Goal: Task Accomplishment & Management: Complete application form

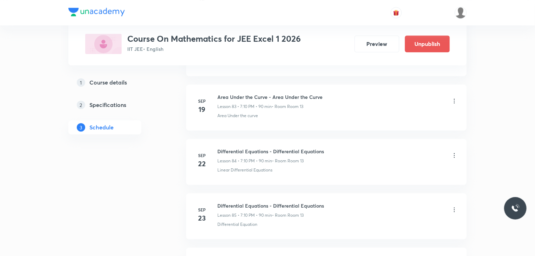
scroll to position [5025, 0]
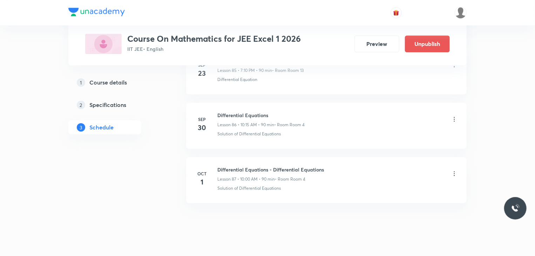
click at [267, 166] on h6 "Differential Equations - Differential Equations" at bounding box center [271, 169] width 107 height 7
drag, startPoint x: 322, startPoint y: 156, endPoint x: 218, endPoint y: 152, distance: 104.6
click at [218, 157] on li "Oct 1 Differential Equations - Differential Equations Lesson 87 • 10:00 AM • 90…" at bounding box center [326, 180] width 281 height 46
copy h6 "Differential Equations - Differential Equations"
drag, startPoint x: 183, startPoint y: 157, endPoint x: 179, endPoint y: 155, distance: 4.9
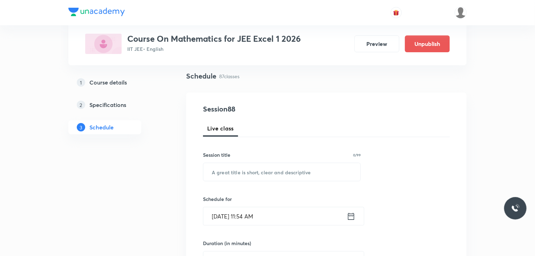
scroll to position [70, 0]
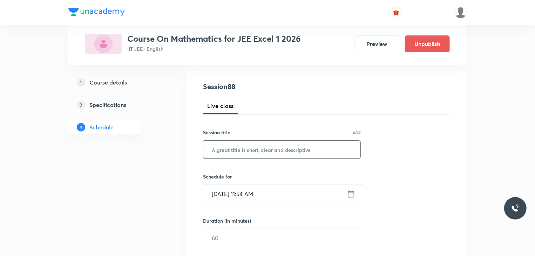
click at [235, 145] on input "text" at bounding box center [282, 150] width 157 height 18
paste input "Differential Equations - Differential Equations"
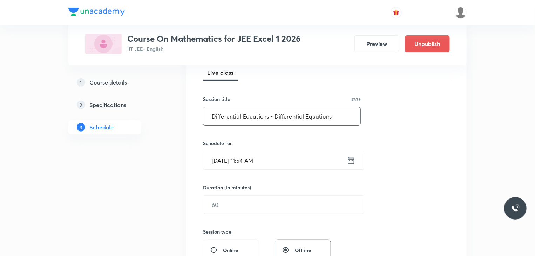
scroll to position [105, 0]
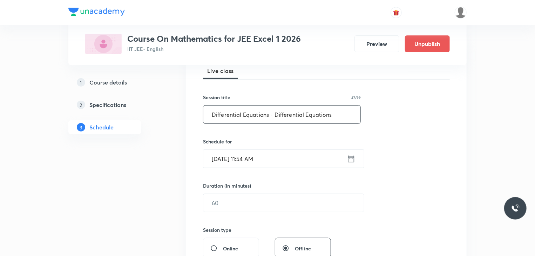
type input "Differential Equations - Differential Equations"
click at [281, 159] on input "Sep 30, 2025, 11:54 AM" at bounding box center [276, 159] width 144 height 18
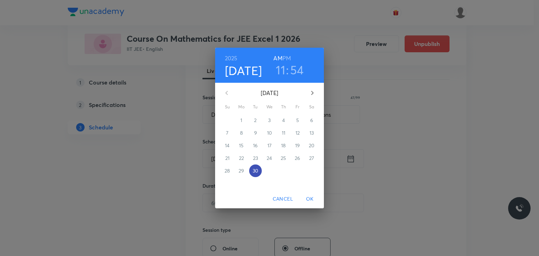
click at [256, 166] on button "30" at bounding box center [255, 171] width 13 height 13
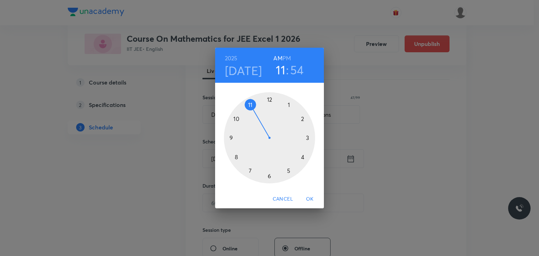
click at [246, 106] on div at bounding box center [269, 137] width 91 height 91
drag, startPoint x: 247, startPoint y: 106, endPoint x: 268, endPoint y: 99, distance: 22.1
click at [267, 101] on div at bounding box center [269, 137] width 91 height 91
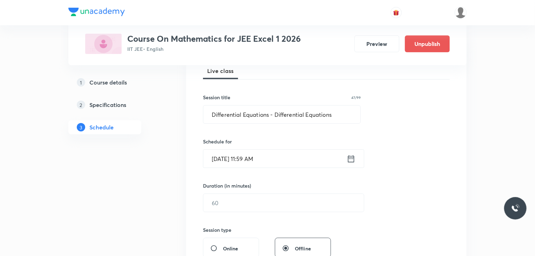
click at [282, 155] on input "Sep 30, 2025, 11:59 AM" at bounding box center [276, 159] width 144 height 18
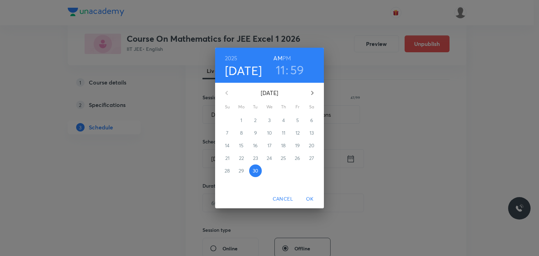
click at [256, 164] on div "31 1 2 3 4 5 6 7 8 9 10 11 12 13 14 15 16 17 18 19 20 21 22 23 24 25 26 27 28 2…" at bounding box center [269, 145] width 109 height 63
click at [260, 171] on span "30" at bounding box center [255, 170] width 13 height 7
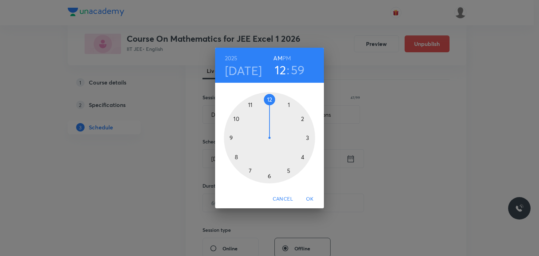
click at [267, 101] on div at bounding box center [269, 137] width 91 height 91
click at [271, 98] on div at bounding box center [269, 137] width 91 height 91
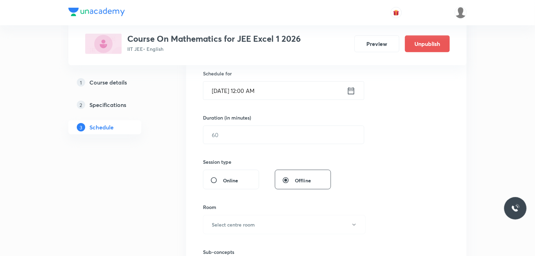
scroll to position [175, 0]
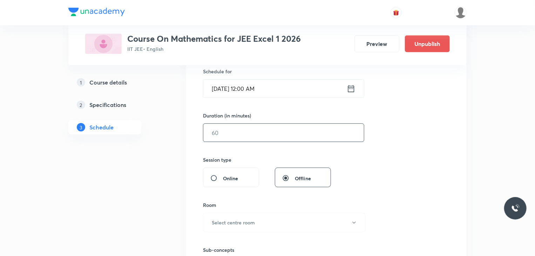
click at [229, 132] on input "text" at bounding box center [284, 133] width 161 height 18
type input "90"
click at [280, 89] on input "Sep 30, 2025, 12:00 AM" at bounding box center [276, 89] width 144 height 18
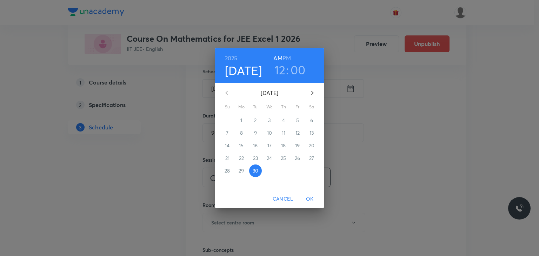
click at [285, 61] on h6 "PM" at bounding box center [286, 58] width 8 height 10
click at [309, 195] on span "OK" at bounding box center [309, 199] width 17 height 9
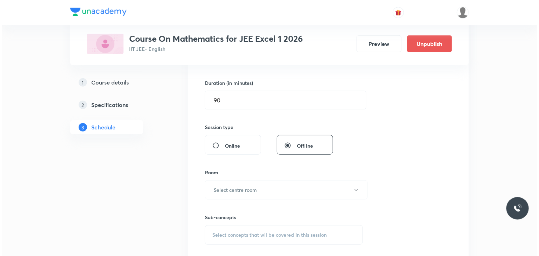
scroll to position [211, 0]
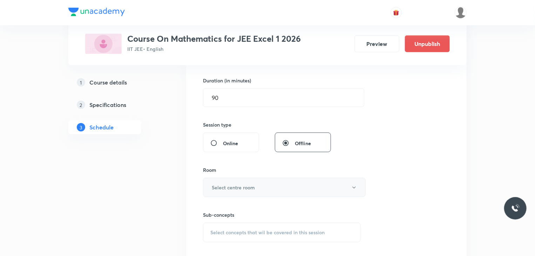
click at [254, 189] on h6 "Select centre room" at bounding box center [233, 187] width 43 height 7
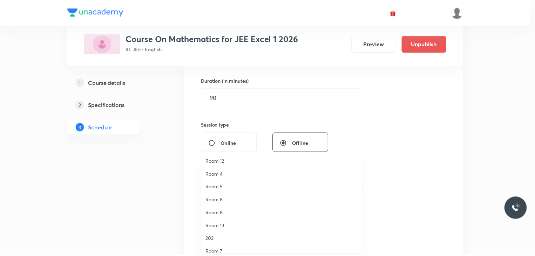
scroll to position [56, 0]
click at [226, 175] on span "Room 4" at bounding box center [284, 175] width 154 height 7
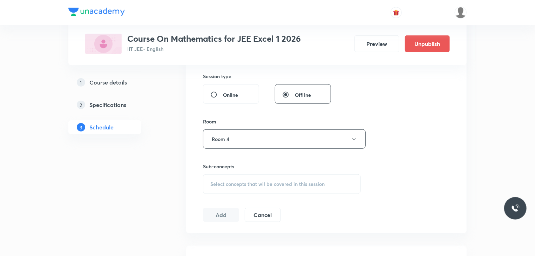
scroll to position [281, 0]
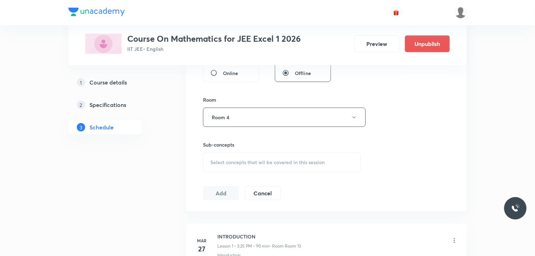
click at [272, 162] on span "Select concepts that wil be covered in this session" at bounding box center [268, 163] width 114 height 6
click at [268, 160] on span "Select concepts that wil be covered in this session" at bounding box center [268, 163] width 114 height 6
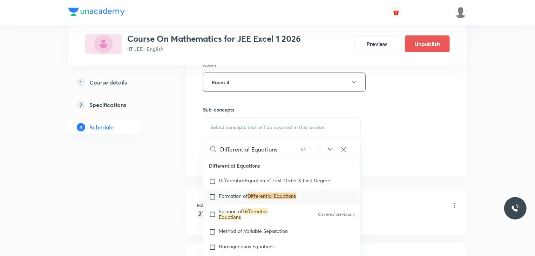
scroll to position [6263, 0]
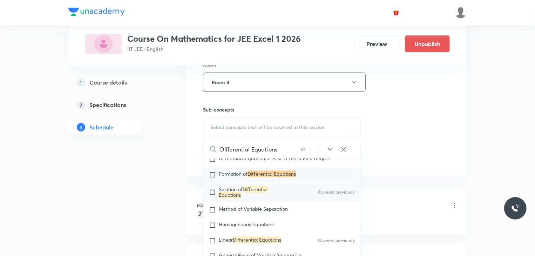
type input "Differential Equations"
click at [212, 194] on input "checkbox" at bounding box center [214, 192] width 10 height 11
checkbox input "true"
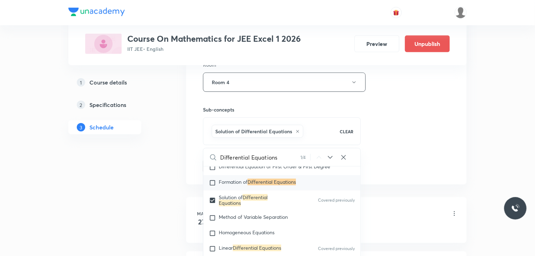
click at [372, 149] on div "Session 88 Live class Session title 47/99 Differential Equations - Differential…" at bounding box center [326, 5] width 247 height 338
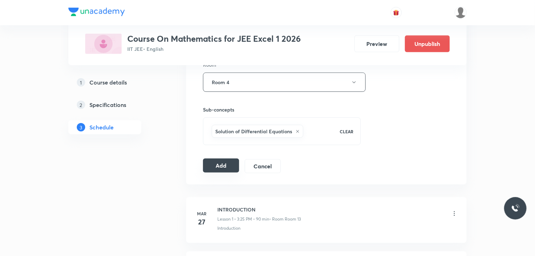
click at [234, 163] on button "Add" at bounding box center [221, 166] width 36 height 14
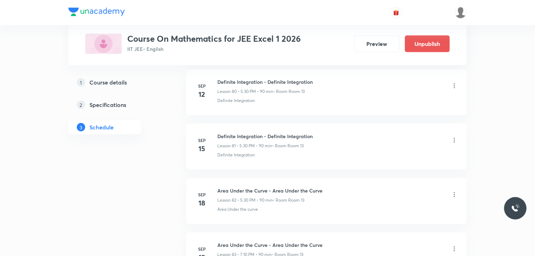
scroll to position [4407, 0]
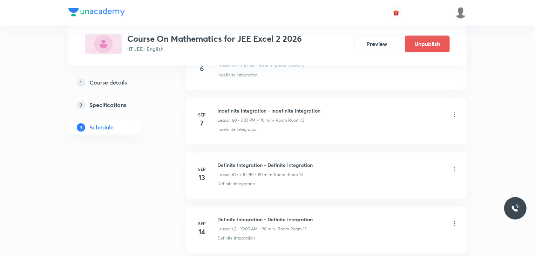
scroll to position [3886, 0]
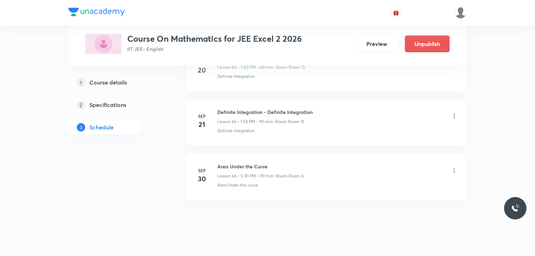
click at [277, 163] on h6 "Area Under the Curve" at bounding box center [261, 166] width 86 height 7
drag, startPoint x: 268, startPoint y: 156, endPoint x: 218, endPoint y: 156, distance: 49.8
click at [218, 163] on h6 "Area Under the Curve" at bounding box center [261, 166] width 86 height 7
copy h6 "Area Under the Curve"
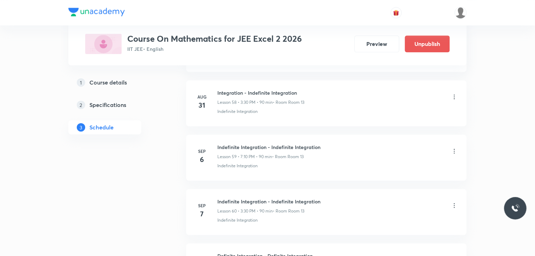
scroll to position [3360, 0]
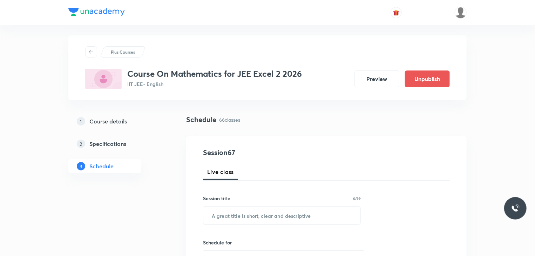
scroll to position [5, 0]
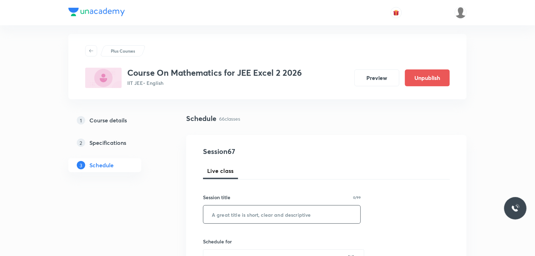
click at [217, 211] on input "text" at bounding box center [282, 215] width 157 height 18
paste input "Area Under the Curve"
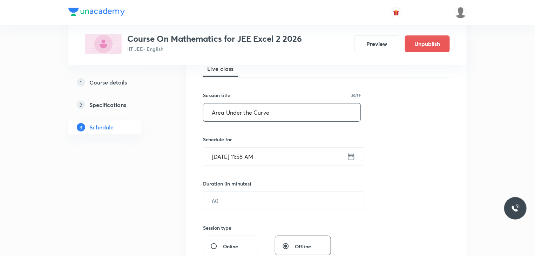
scroll to position [111, 0]
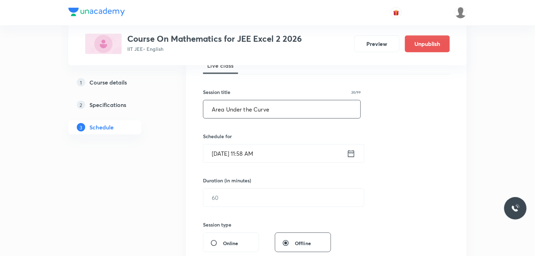
type input "Area Under the Curve"
click at [331, 160] on input "Sep 30, 2025, 11:58 AM" at bounding box center [276, 154] width 144 height 18
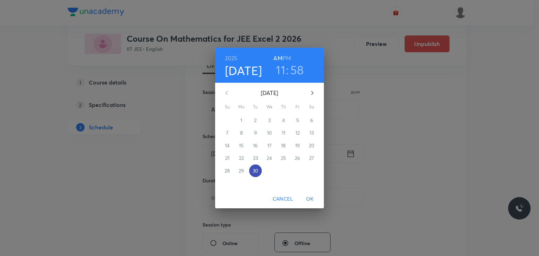
click at [250, 172] on span "30" at bounding box center [255, 170] width 13 height 7
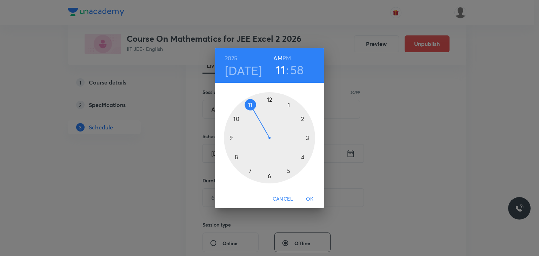
click at [248, 173] on div at bounding box center [269, 137] width 91 height 91
click at [270, 173] on div at bounding box center [269, 137] width 91 height 91
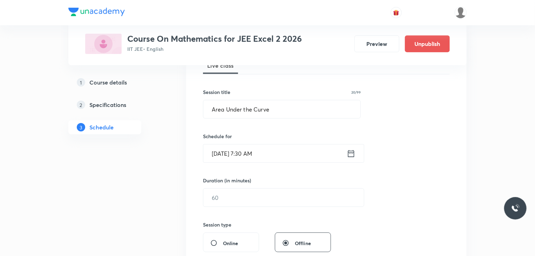
click at [274, 154] on input "Sep 30, 2025, 7:30 AM" at bounding box center [276, 154] width 144 height 18
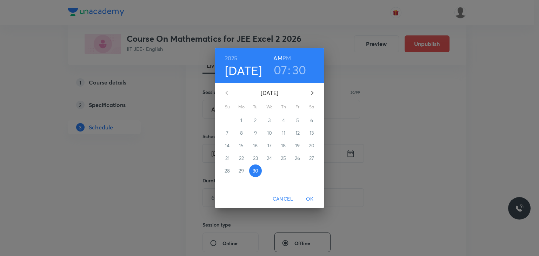
click at [289, 52] on div "2025 Sep 30 07 : 30 AM PM" at bounding box center [269, 65] width 109 height 35
click at [288, 58] on h6 "PM" at bounding box center [286, 58] width 8 height 10
click at [309, 197] on span "OK" at bounding box center [309, 199] width 17 height 9
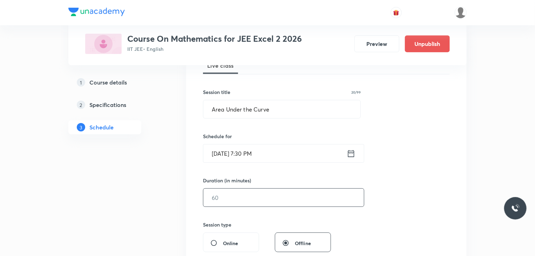
click at [252, 199] on input "text" at bounding box center [284, 198] width 161 height 18
click at [288, 156] on input "Sep 30, 2025, 7:30 PM" at bounding box center [276, 154] width 144 height 18
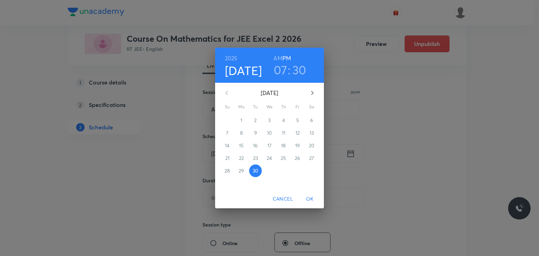
click at [299, 69] on h3 "30" at bounding box center [299, 69] width 14 height 15
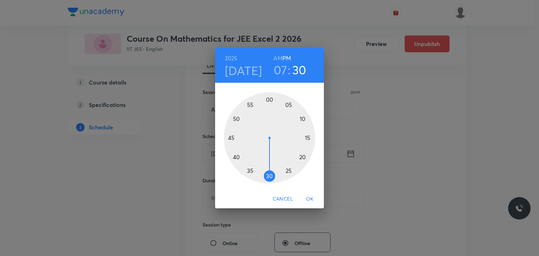
click at [253, 71] on h4 "Sep 30" at bounding box center [243, 70] width 37 height 15
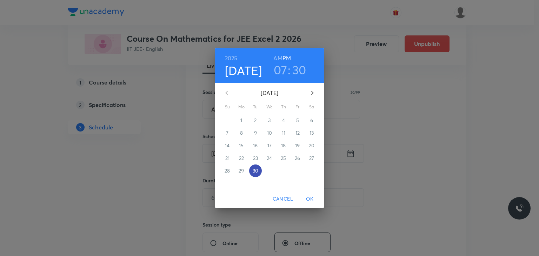
click at [256, 172] on p "30" at bounding box center [256, 170] width 6 height 7
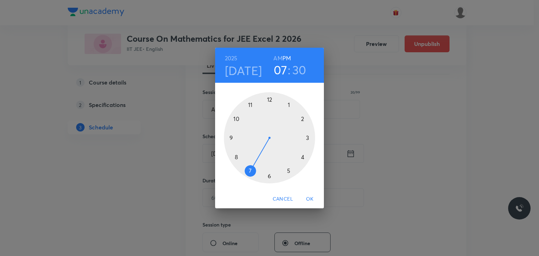
click at [248, 174] on div at bounding box center [269, 137] width 91 height 91
click at [301, 69] on h3 "30" at bounding box center [299, 69] width 14 height 15
click at [236, 158] on div at bounding box center [269, 137] width 91 height 91
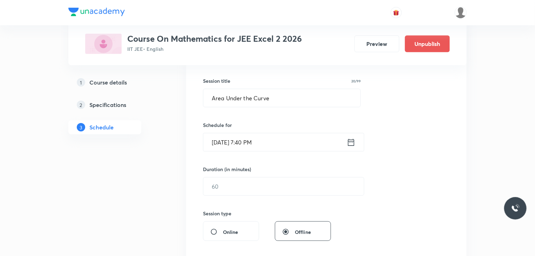
scroll to position [146, 0]
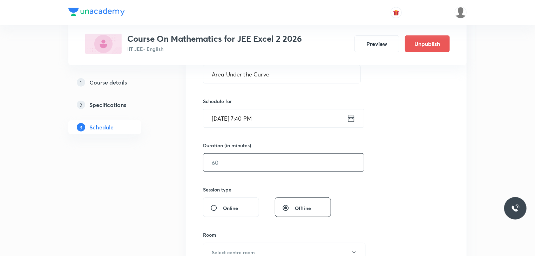
click at [261, 171] on input "text" at bounding box center [284, 163] width 161 height 18
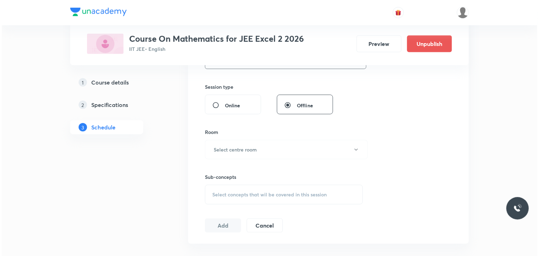
scroll to position [251, 0]
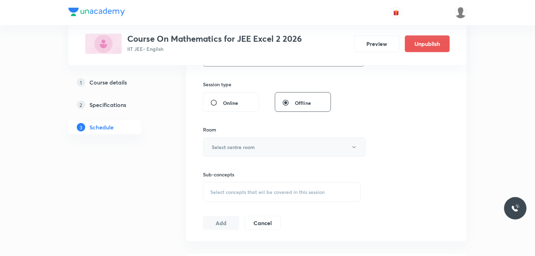
type input "90"
click at [260, 149] on button "Select centre room" at bounding box center [284, 147] width 163 height 19
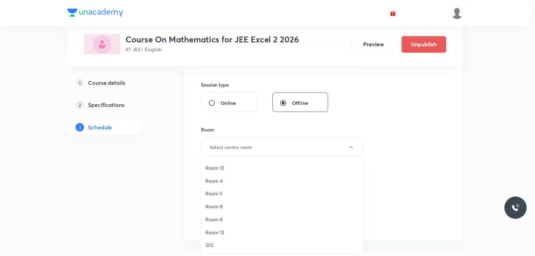
scroll to position [70, 0]
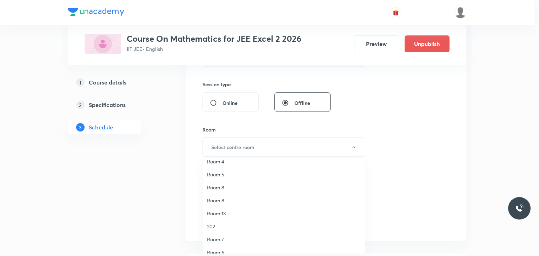
click at [217, 162] on span "Room 4" at bounding box center [284, 161] width 154 height 7
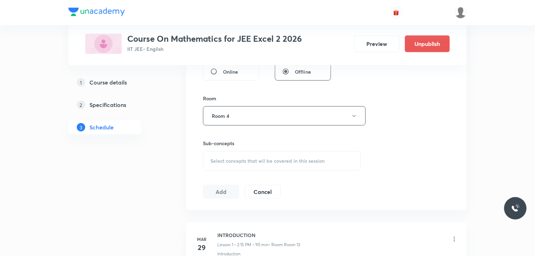
scroll to position [286, 0]
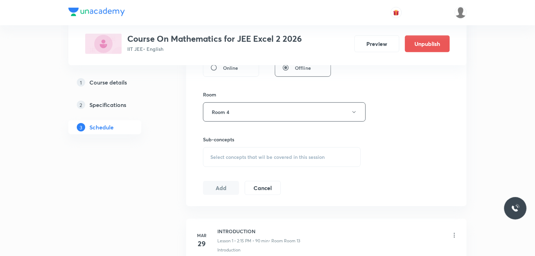
click at [253, 152] on div "Select concepts that wil be covered in this session" at bounding box center [282, 157] width 158 height 20
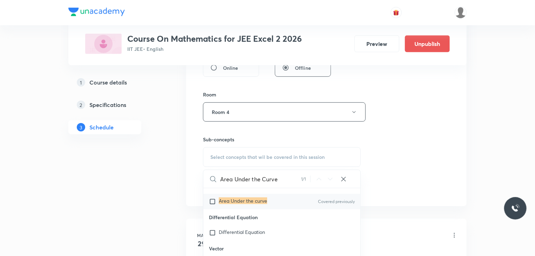
scroll to position [16462, 0]
type input "Area Under the Curve"
click at [210, 204] on input "checkbox" at bounding box center [214, 200] width 10 height 7
checkbox input "true"
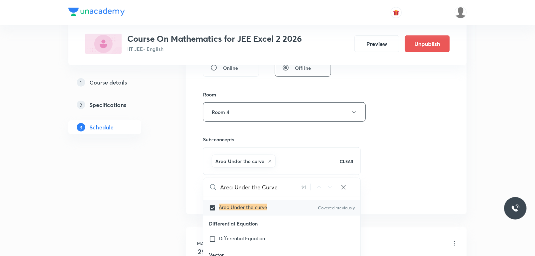
click at [372, 173] on div "Session 67 Live class Session title 20/99 Area Under the Curve ​ Schedule for S…" at bounding box center [326, 35] width 247 height 338
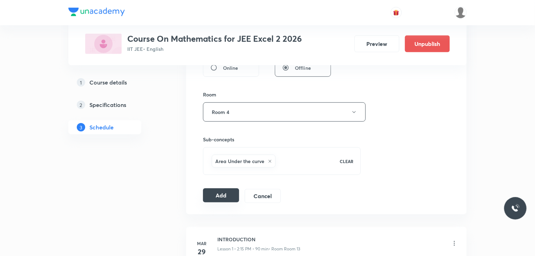
click at [218, 194] on button "Add" at bounding box center [221, 195] width 36 height 14
